Goal: Task Accomplishment & Management: Use online tool/utility

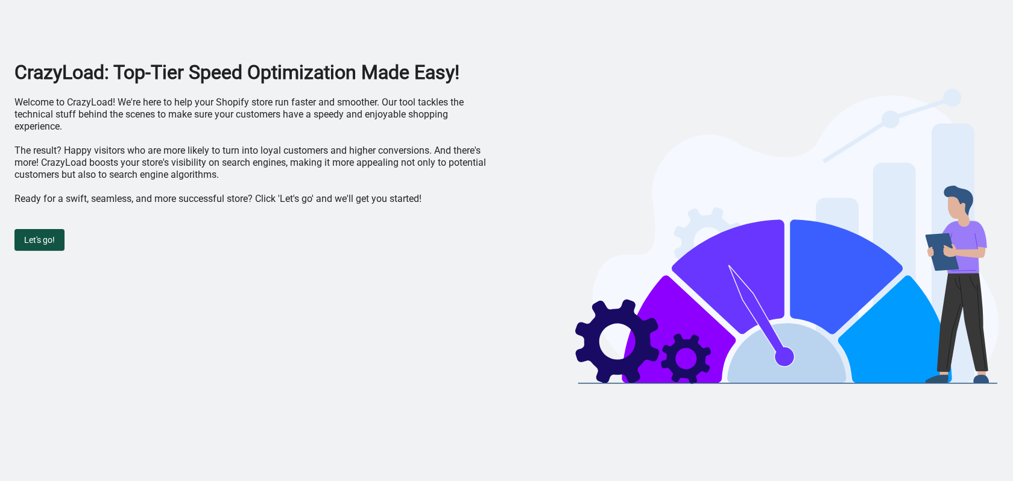
click at [46, 250] on button "Let's go!" at bounding box center [39, 240] width 50 height 22
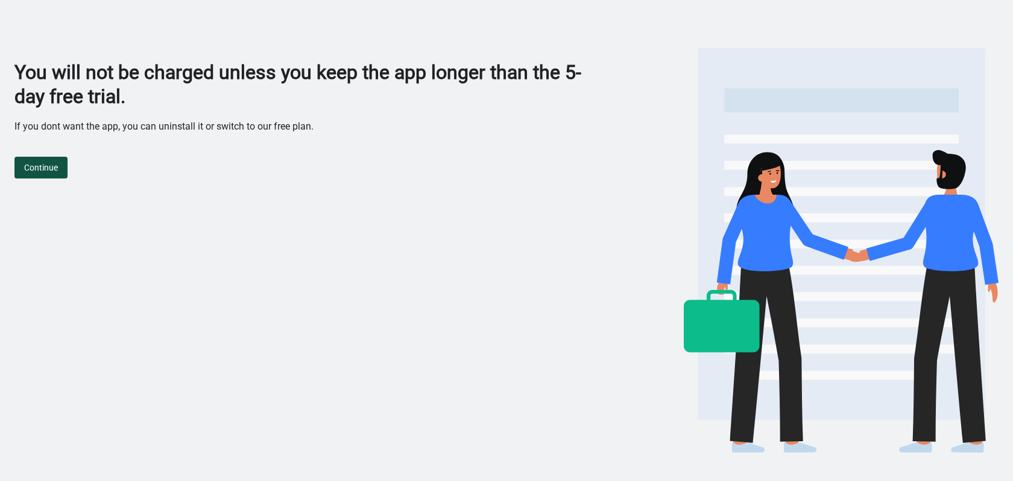
click at [52, 163] on span "Continue" at bounding box center [41, 168] width 34 height 10
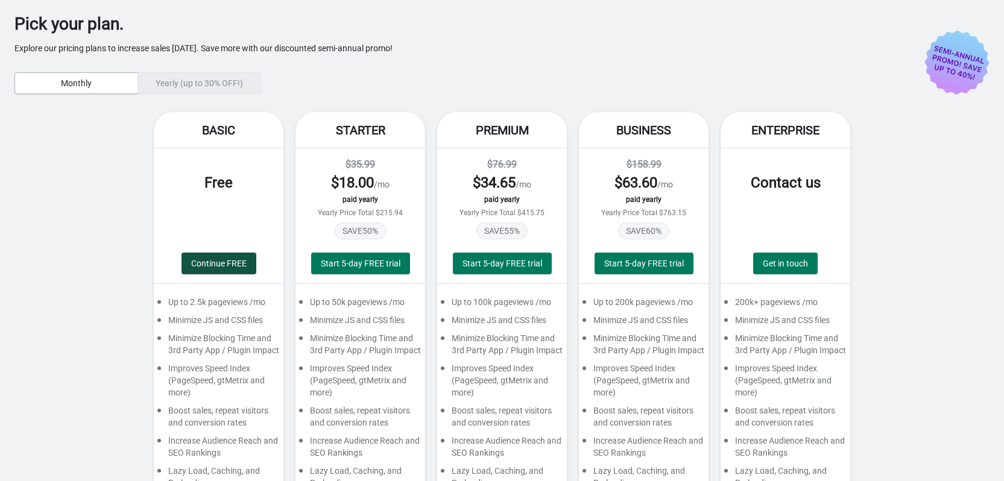
click at [224, 266] on span "Continue FREE" at bounding box center [218, 264] width 55 height 10
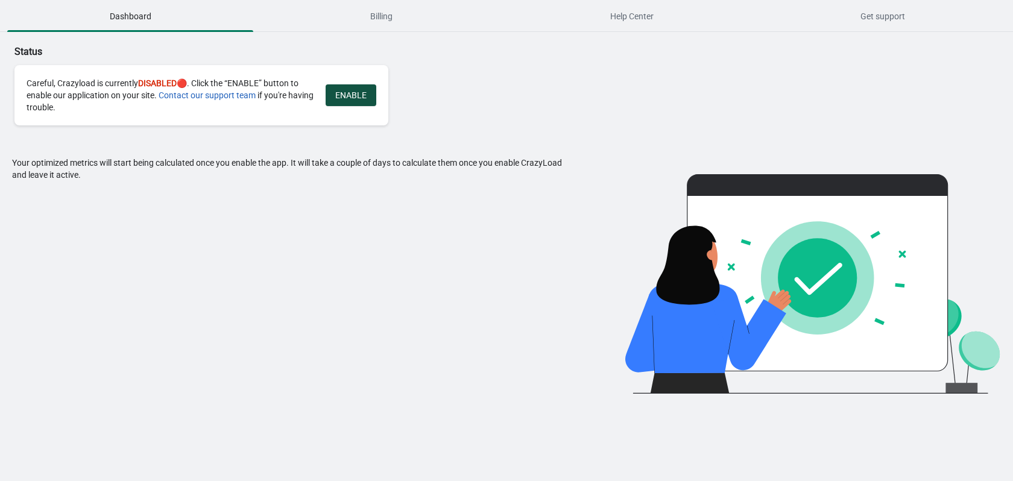
click at [348, 101] on button "ENABLE" at bounding box center [351, 95] width 51 height 22
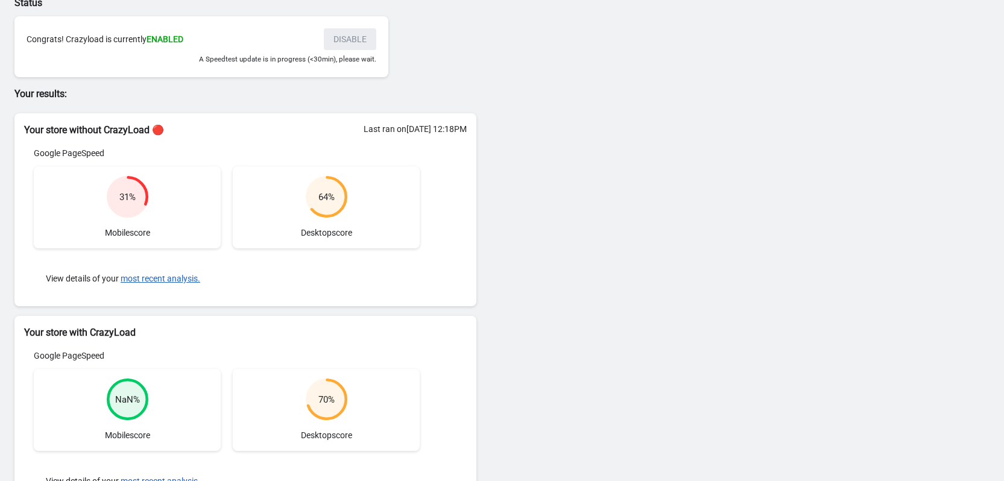
scroll to position [177, 0]
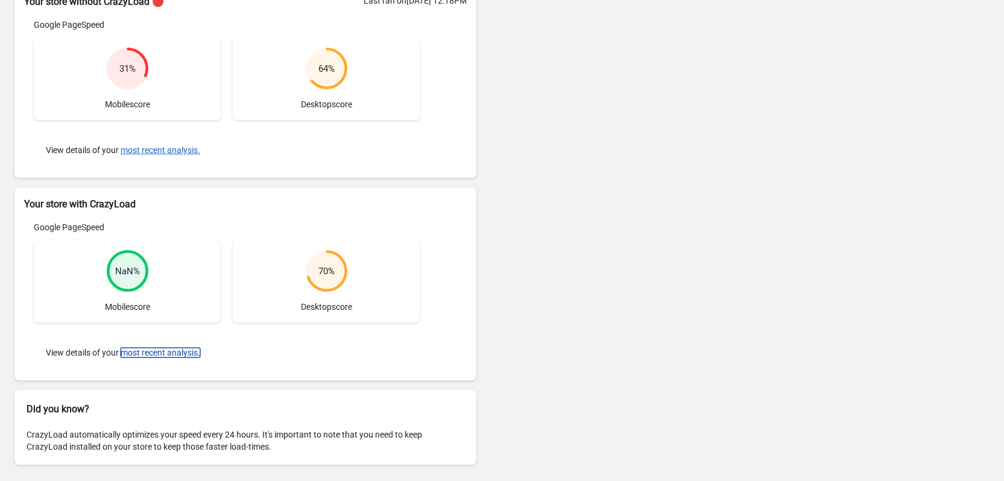
click at [137, 348] on button "most recent analysis." at bounding box center [161, 353] width 80 height 10
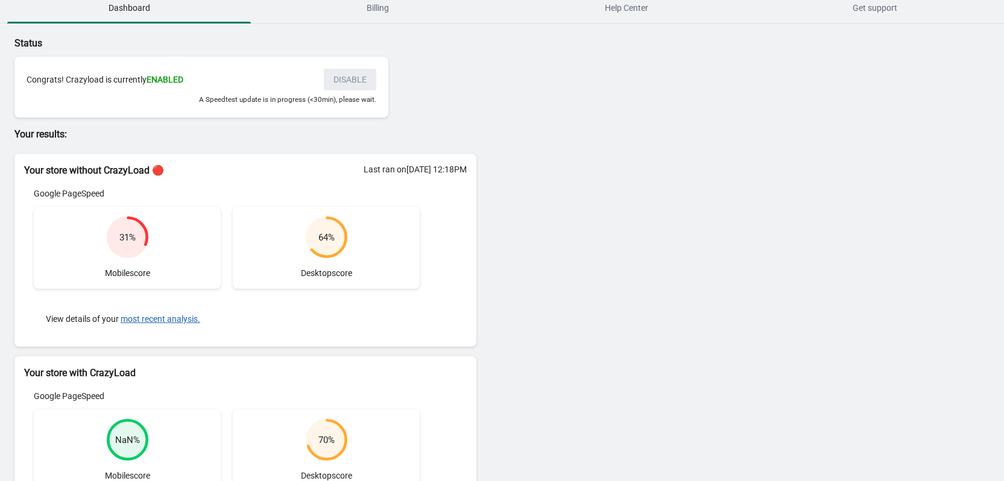
scroll to position [0, 0]
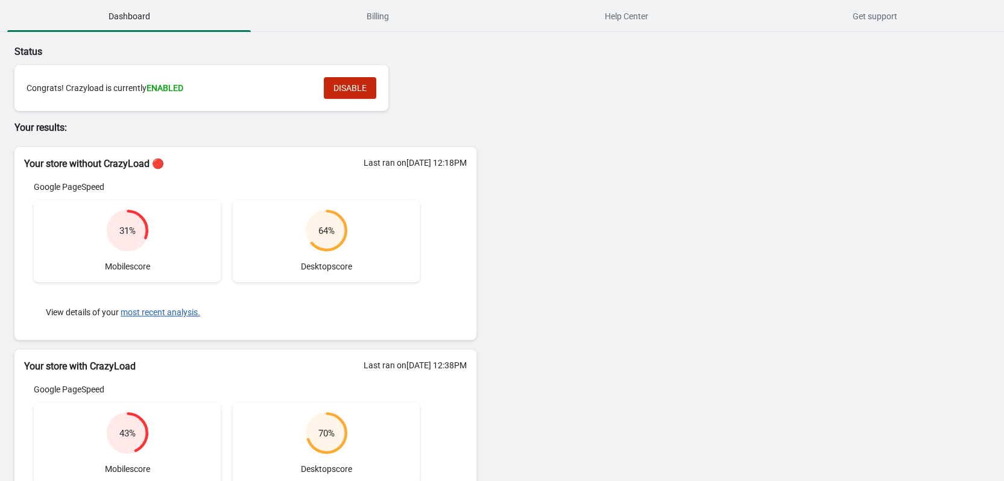
scroll to position [163, 0]
